Goal: Task Accomplishment & Management: Manage account settings

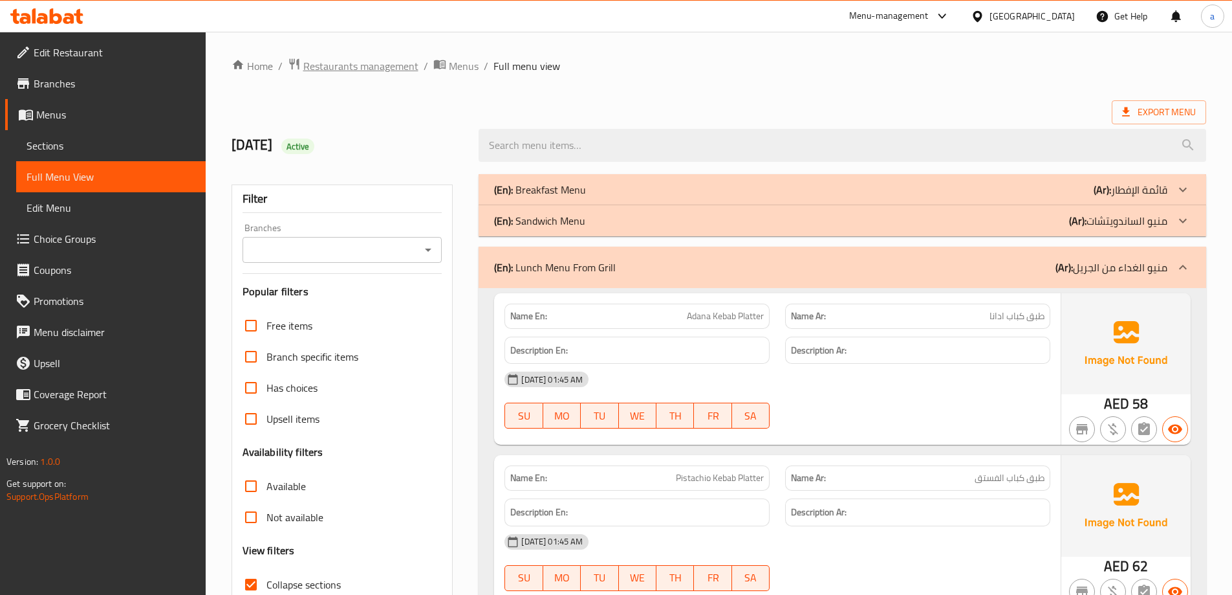
click at [377, 69] on span "Restaurants management" at bounding box center [360, 66] width 115 height 16
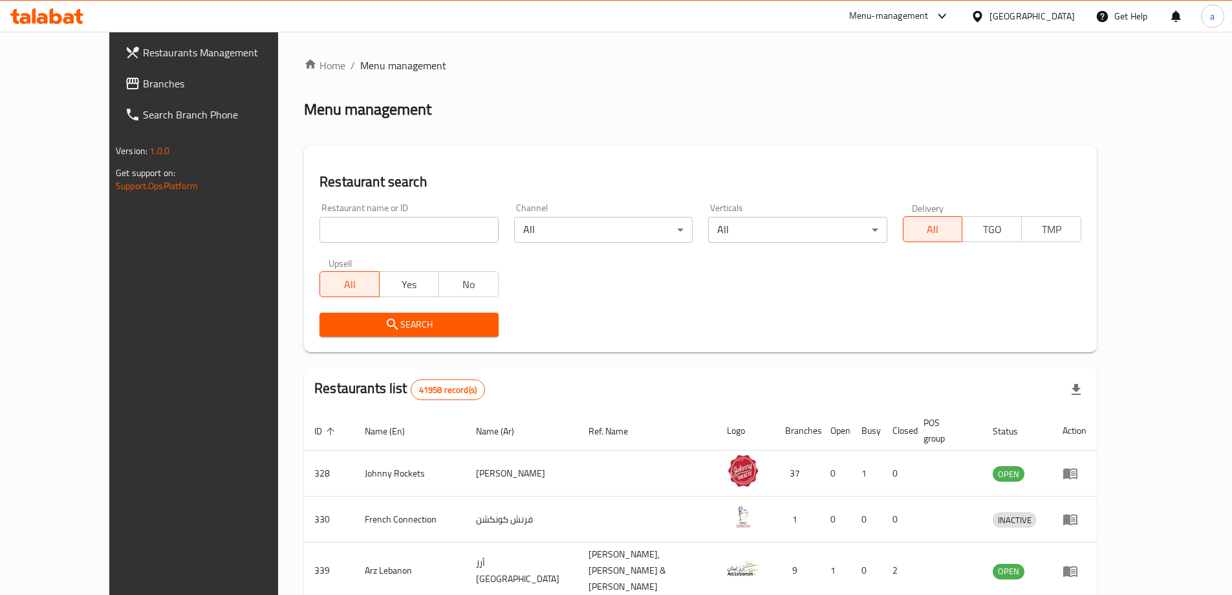
click at [143, 76] on span "Branches" at bounding box center [224, 84] width 162 height 16
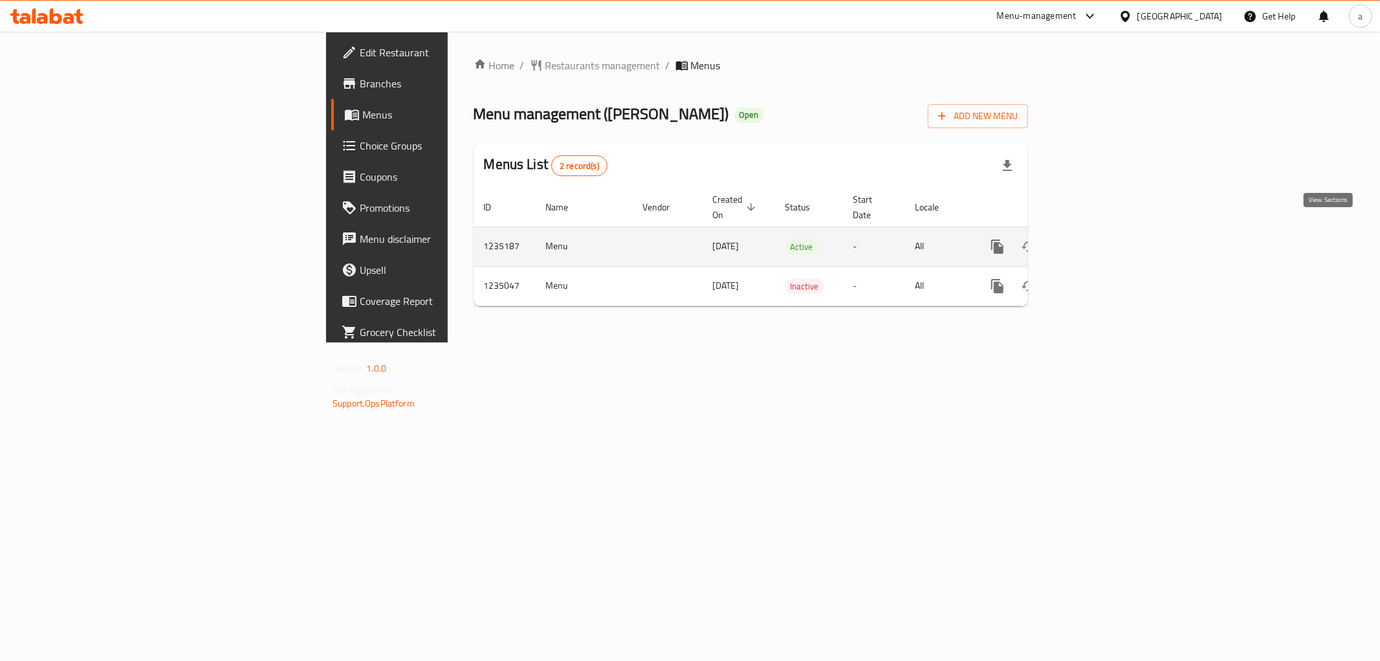
click at [1097, 241] on icon "enhanced table" at bounding box center [1091, 247] width 12 height 12
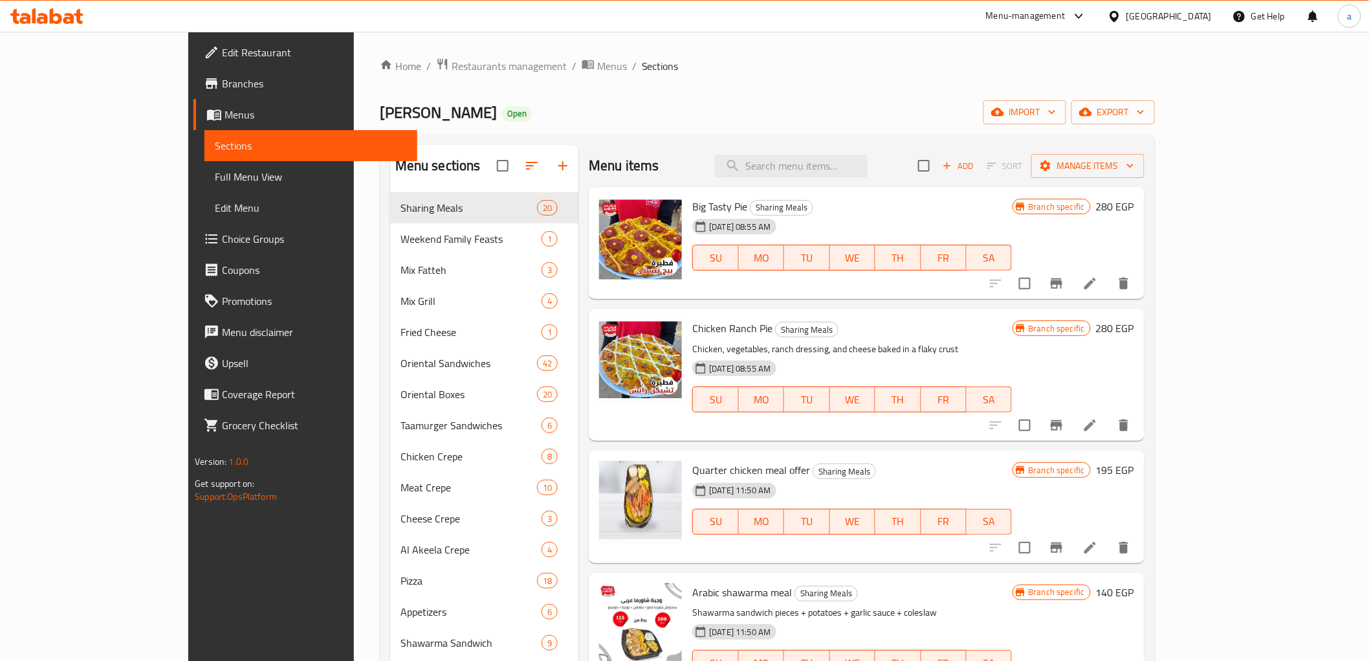
drag, startPoint x: 91, startPoint y: 177, endPoint x: 1, endPoint y: 204, distance: 94.7
click at [215, 177] on span "Full Menu View" at bounding box center [310, 177] width 191 height 16
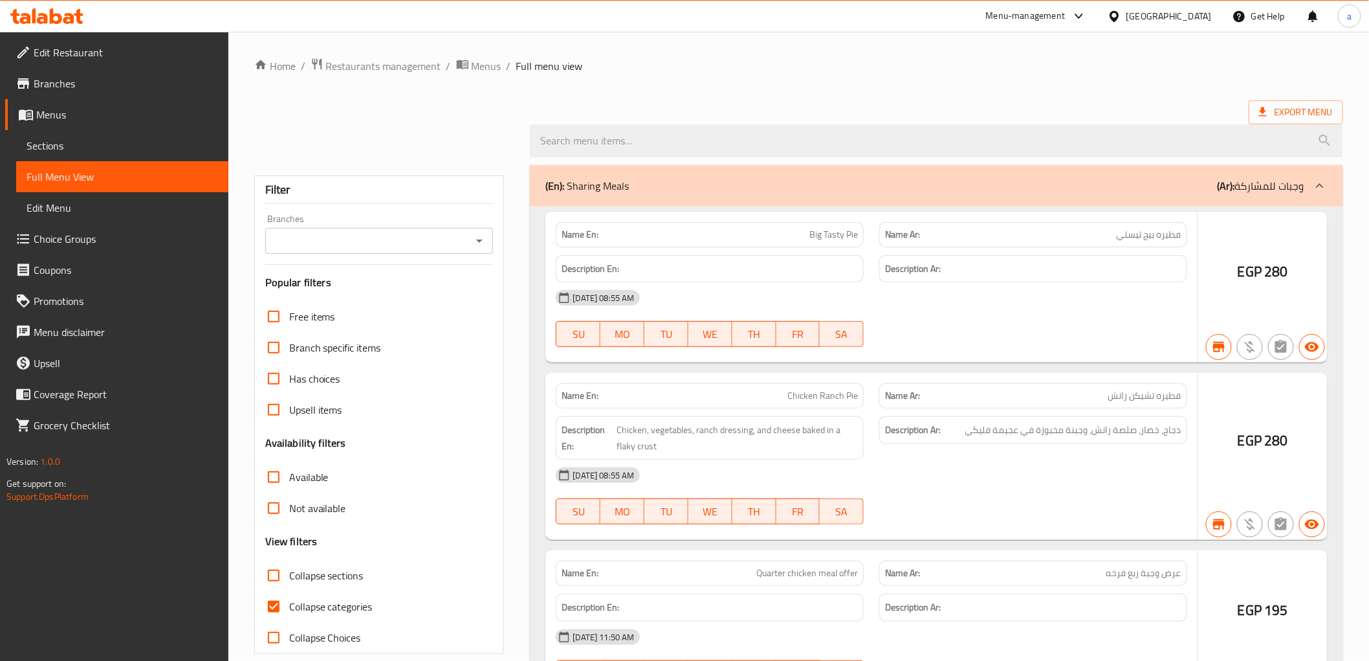
click at [386, 235] on div "Branches Branches" at bounding box center [379, 233] width 228 height 39
click at [422, 243] on input "Branches" at bounding box center [368, 241] width 199 height 18
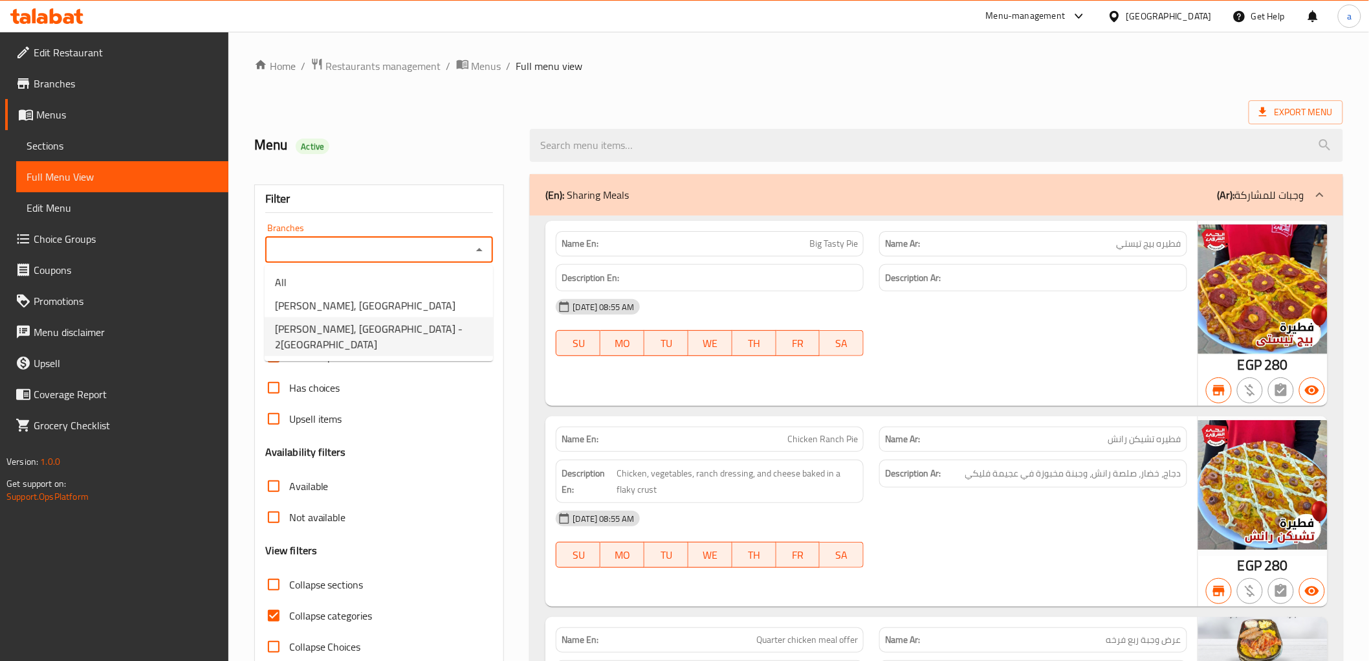
click at [433, 325] on span "[PERSON_NAME], [GEOGRAPHIC_DATA] - 2[GEOGRAPHIC_DATA]" at bounding box center [379, 336] width 208 height 31
type input "[PERSON_NAME], [GEOGRAPHIC_DATA] - 2[GEOGRAPHIC_DATA]"
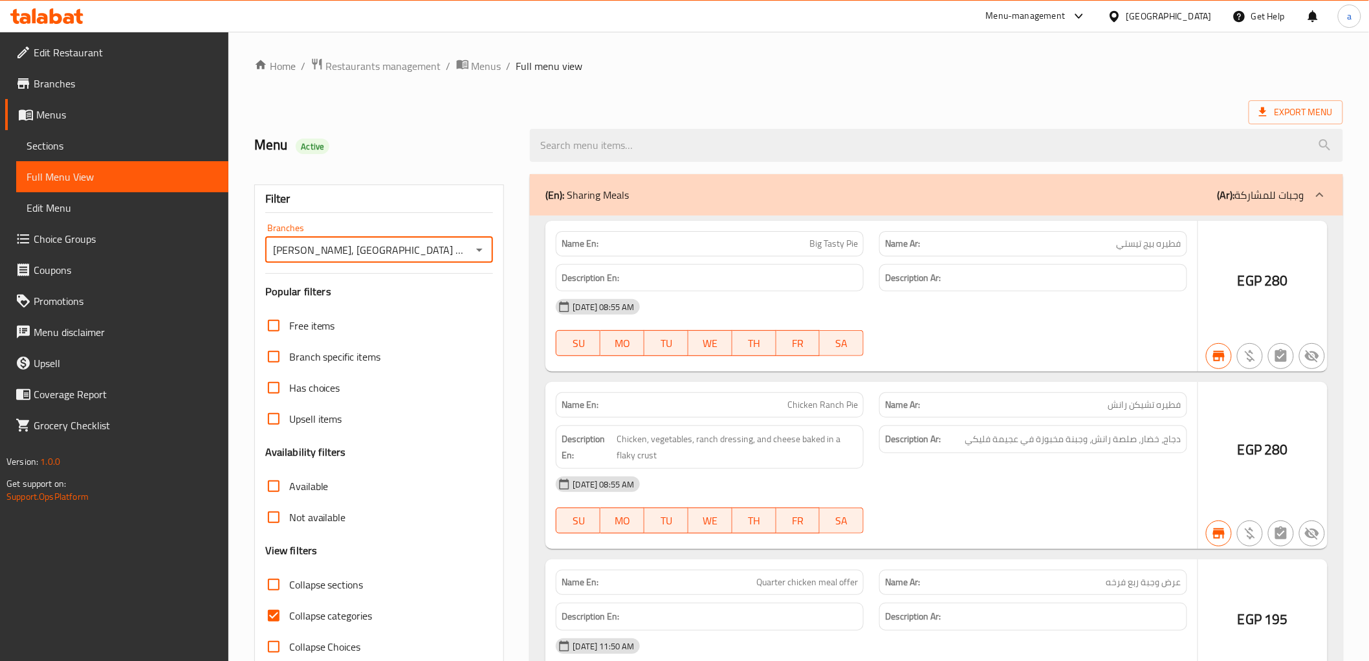
click at [273, 483] on div at bounding box center [684, 330] width 1369 height 661
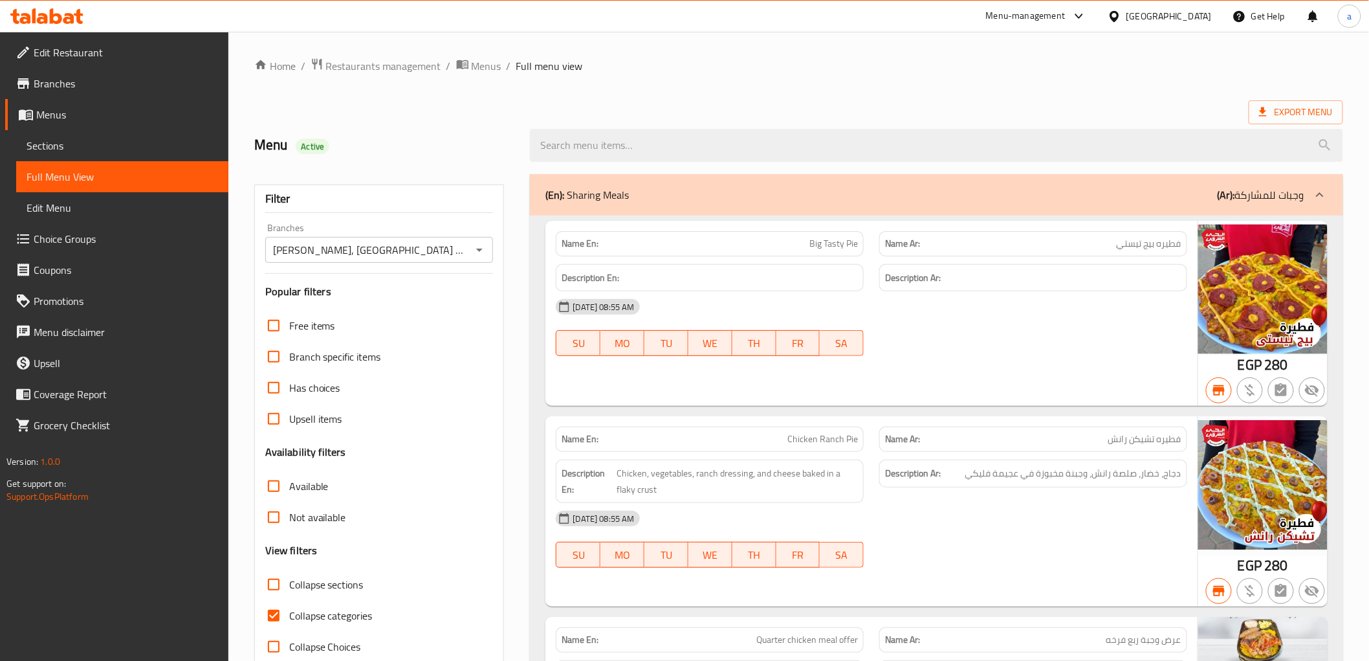
click at [278, 486] on input "Available" at bounding box center [273, 485] width 31 height 31
checkbox input "true"
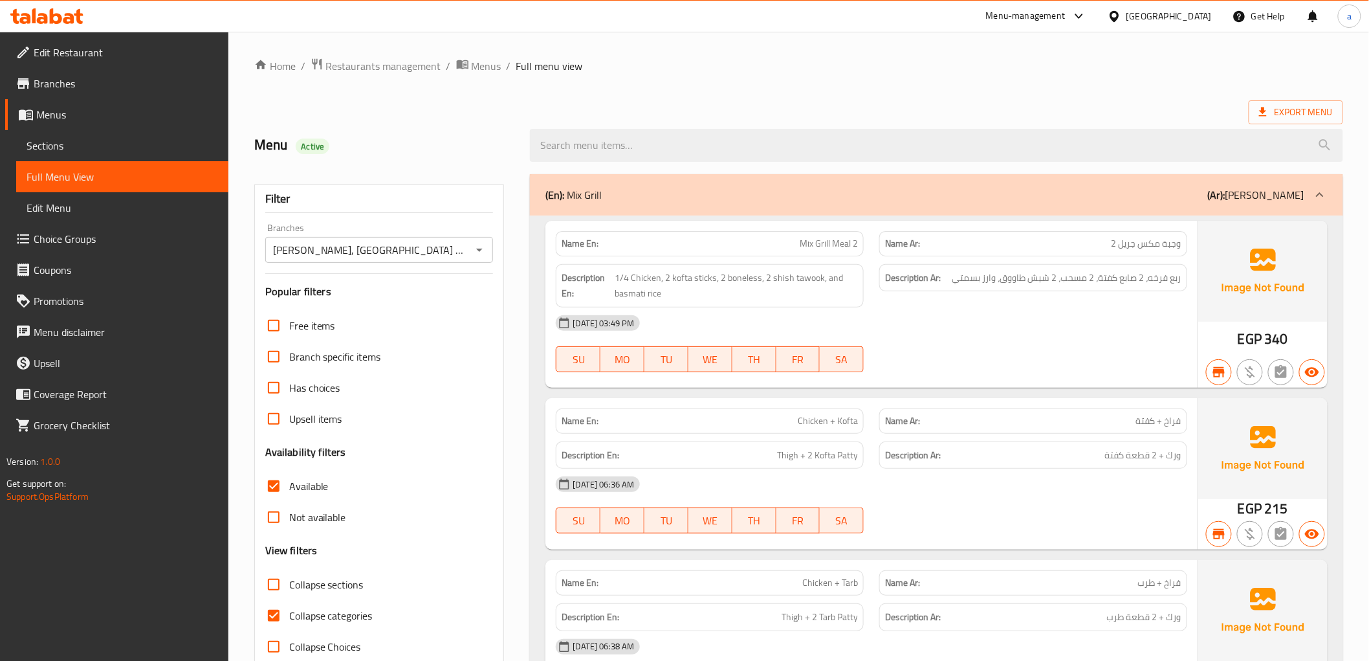
click at [317, 611] on span "Collapse categories" at bounding box center [330, 615] width 83 height 16
click at [289, 611] on input "Collapse categories" at bounding box center [273, 615] width 31 height 31
checkbox input "false"
click at [328, 584] on span "Collapse sections" at bounding box center [326, 584] width 74 height 16
click at [289, 584] on input "Collapse sections" at bounding box center [273, 584] width 31 height 31
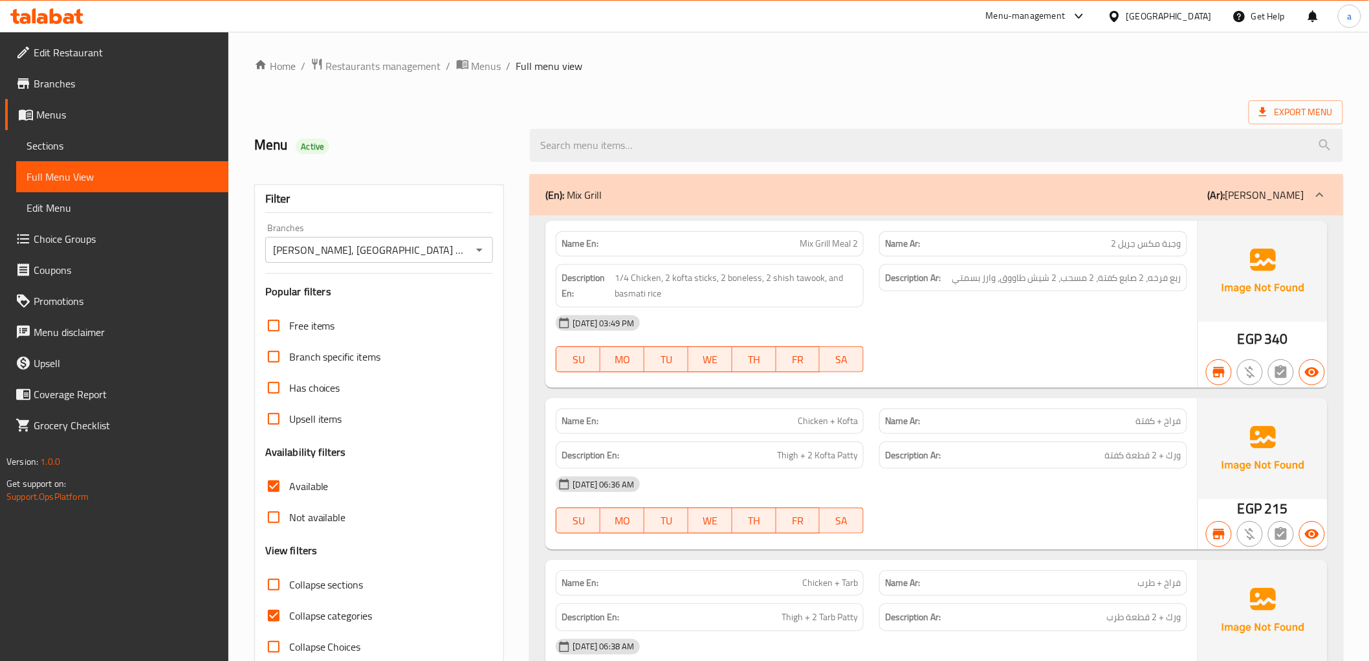
checkbox input "true"
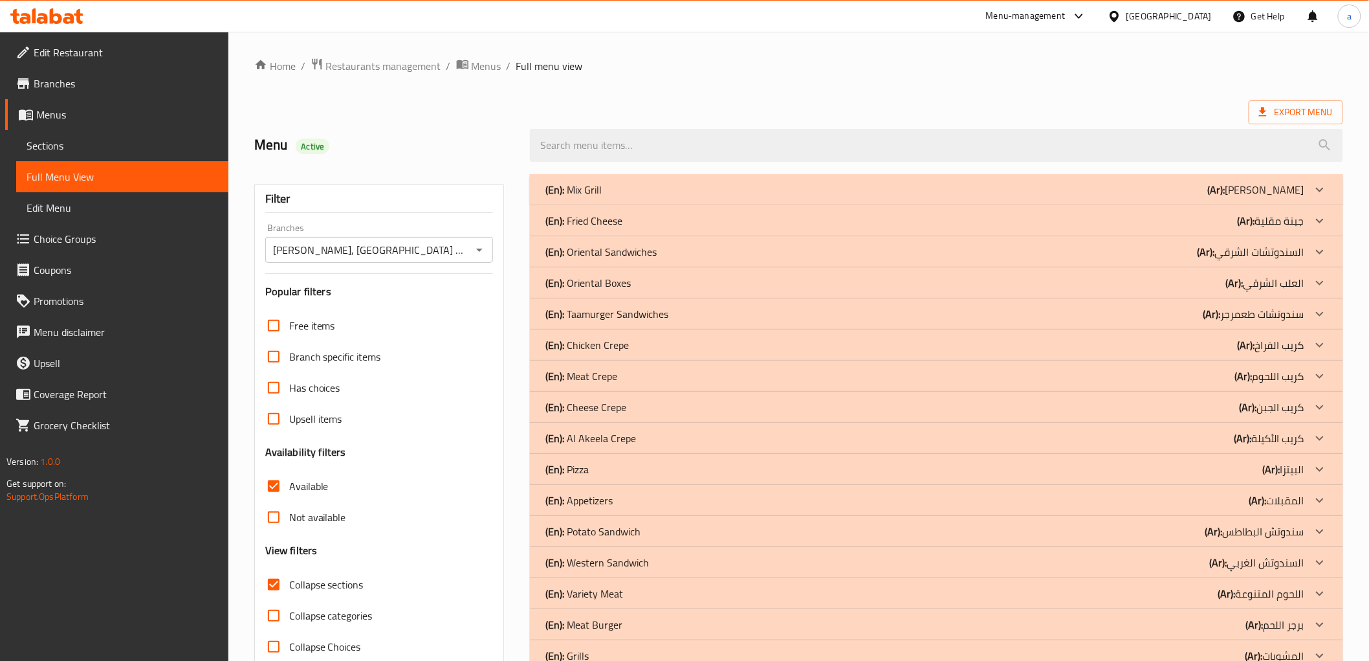
click at [589, 464] on p "(En): Pizza" at bounding box center [566, 469] width 43 height 16
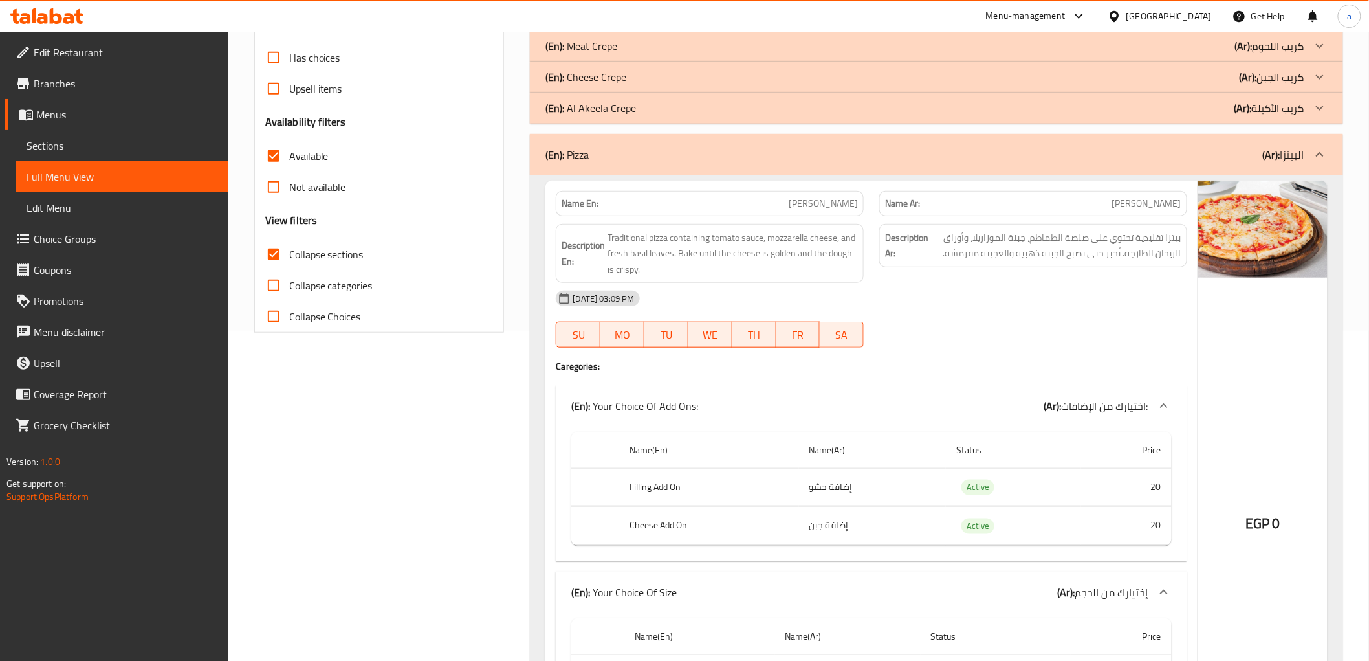
scroll to position [144, 0]
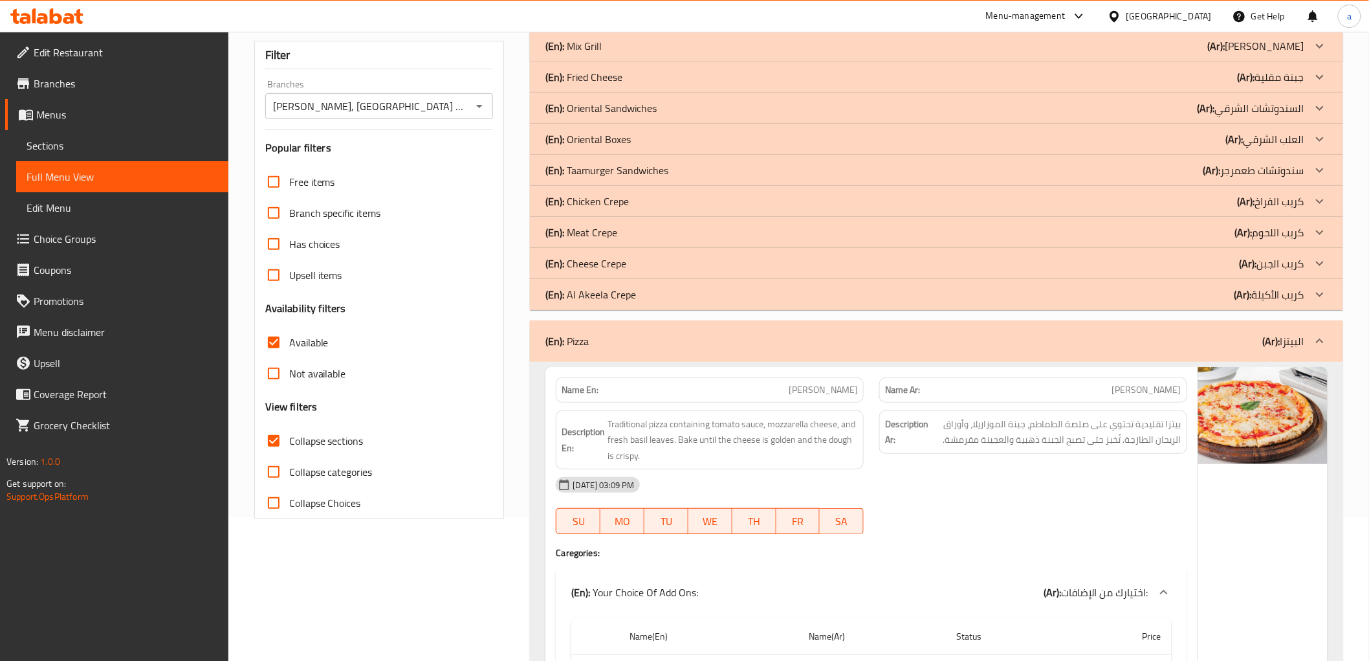
click at [66, 80] on span "Branches" at bounding box center [126, 84] width 184 height 16
